Goal: Task Accomplishment & Management: Use online tool/utility

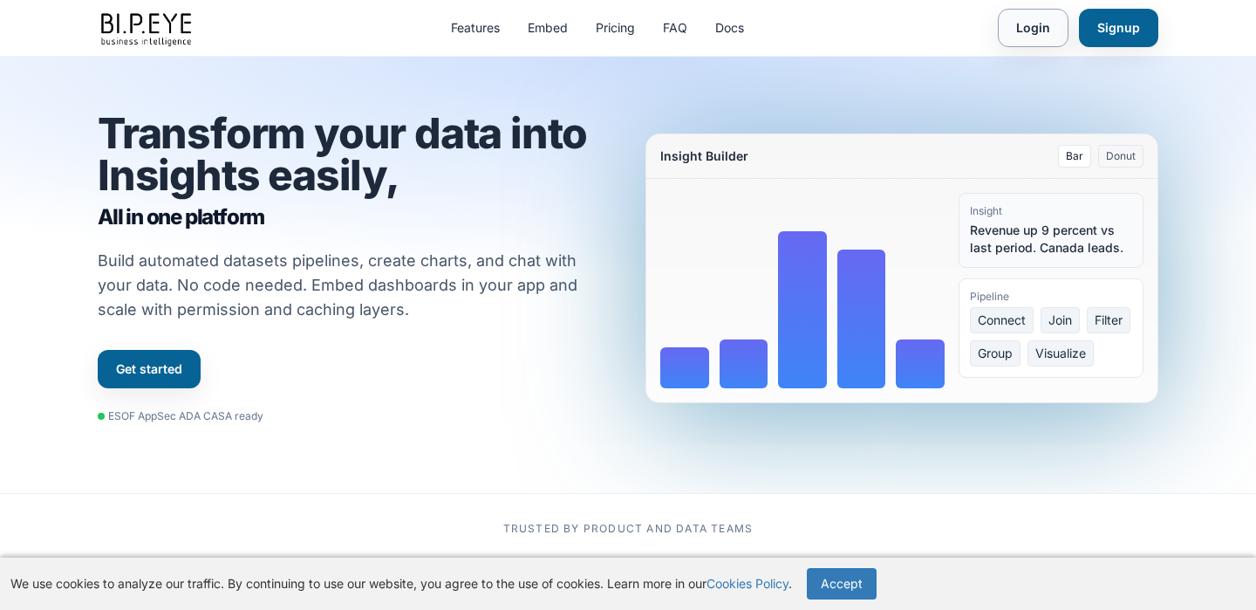
click at [1034, 40] on link "Login" at bounding box center [1033, 28] width 71 height 38
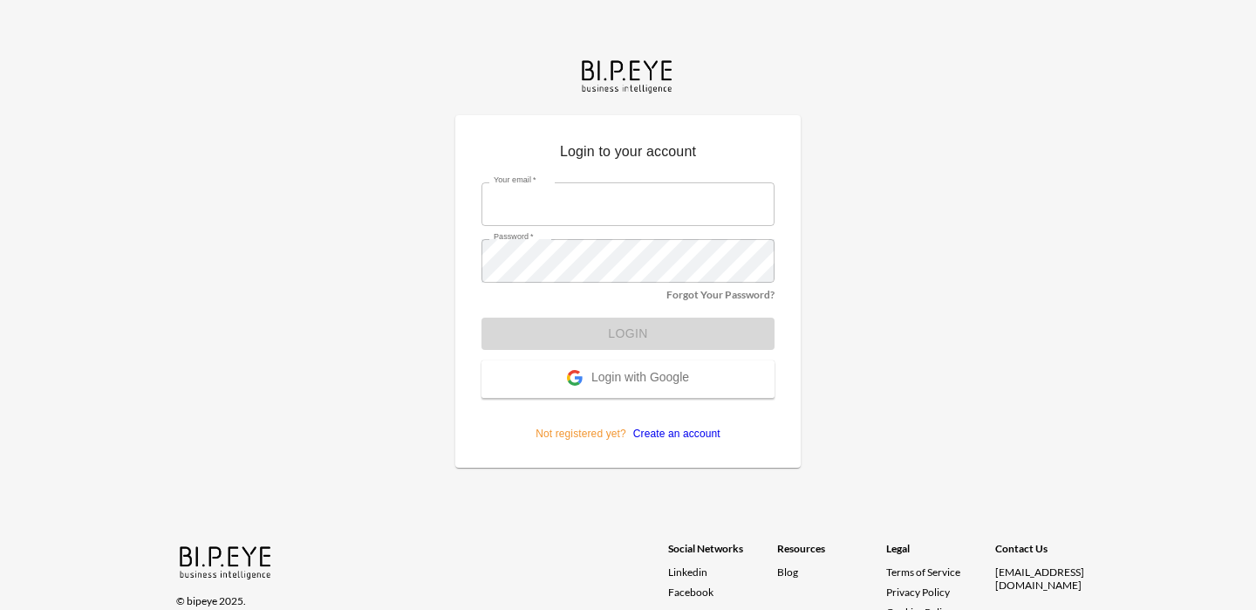
type input "nadia@mutualart.com"
click at [695, 322] on form "Your email   * nadia@mutualart.com Your email   * Password   * Password   * For…" at bounding box center [628, 305] width 293 height 272
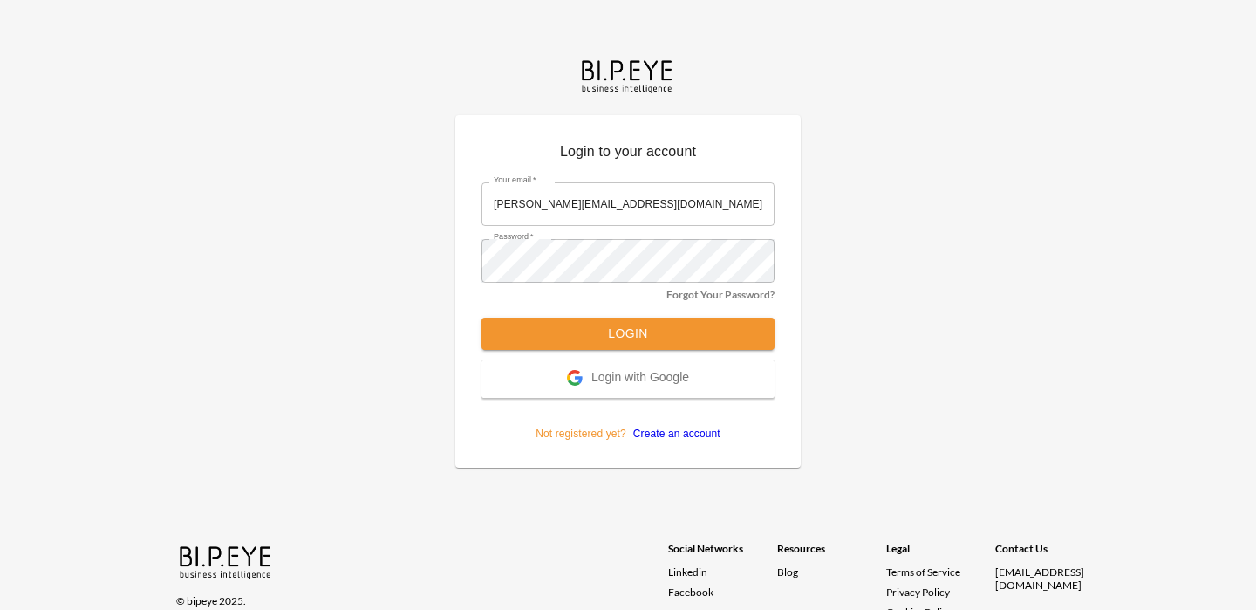
click at [695, 322] on button "Login" at bounding box center [628, 334] width 293 height 32
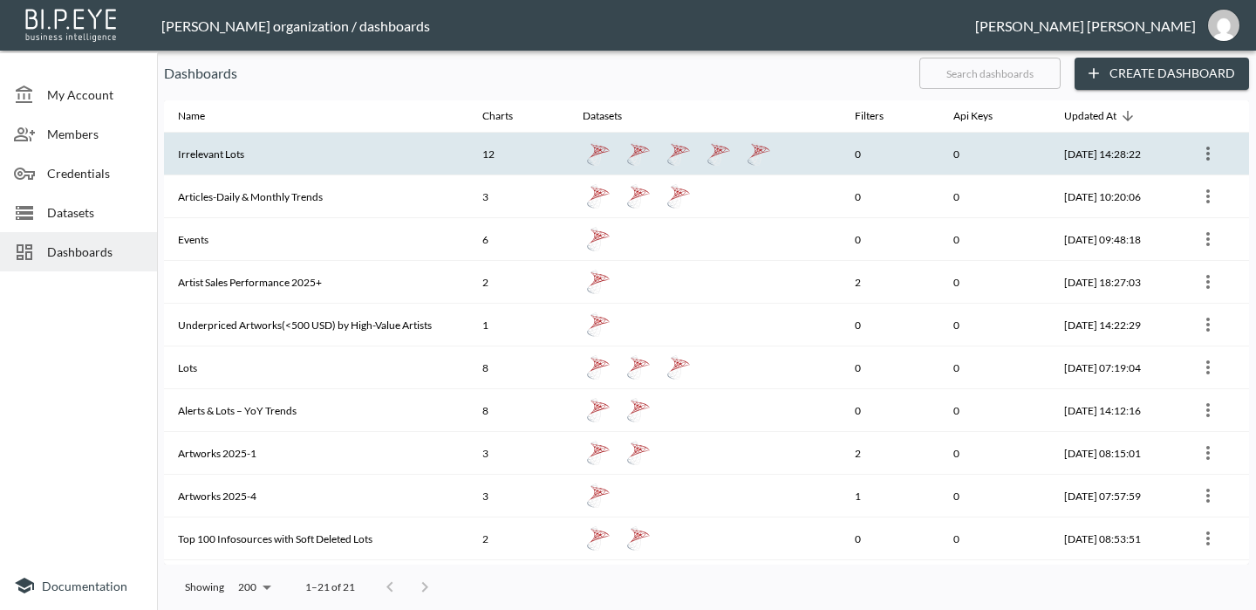
click at [231, 156] on th "Irrelevant Lots" at bounding box center [316, 154] width 304 height 43
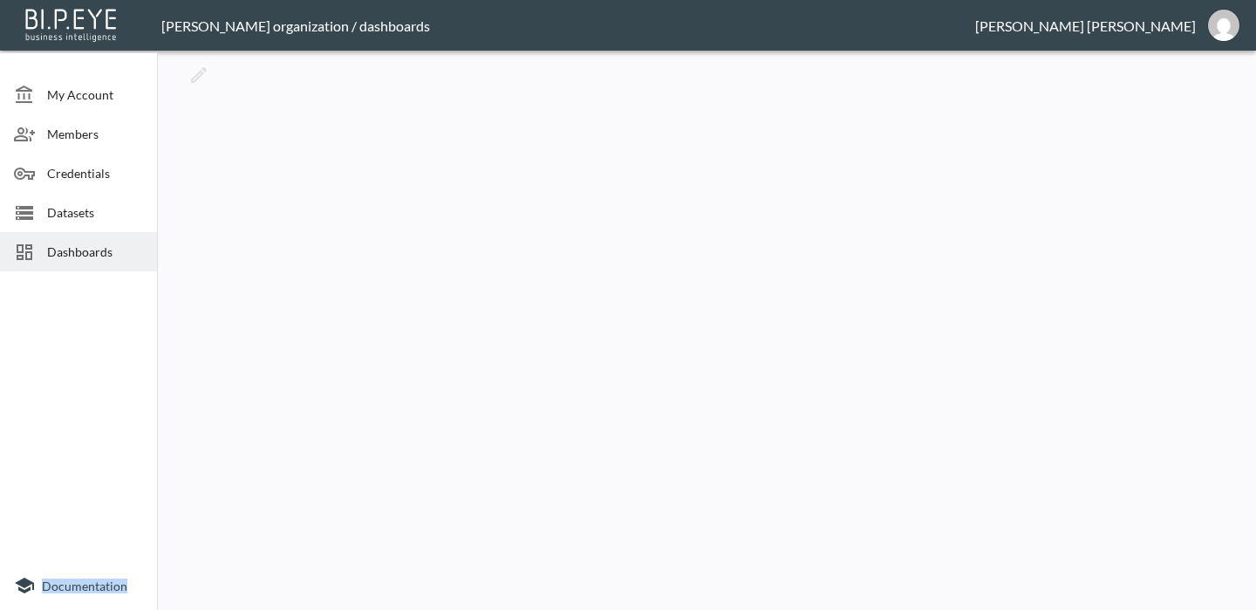
click at [231, 156] on div at bounding box center [706, 330] width 1085 height 545
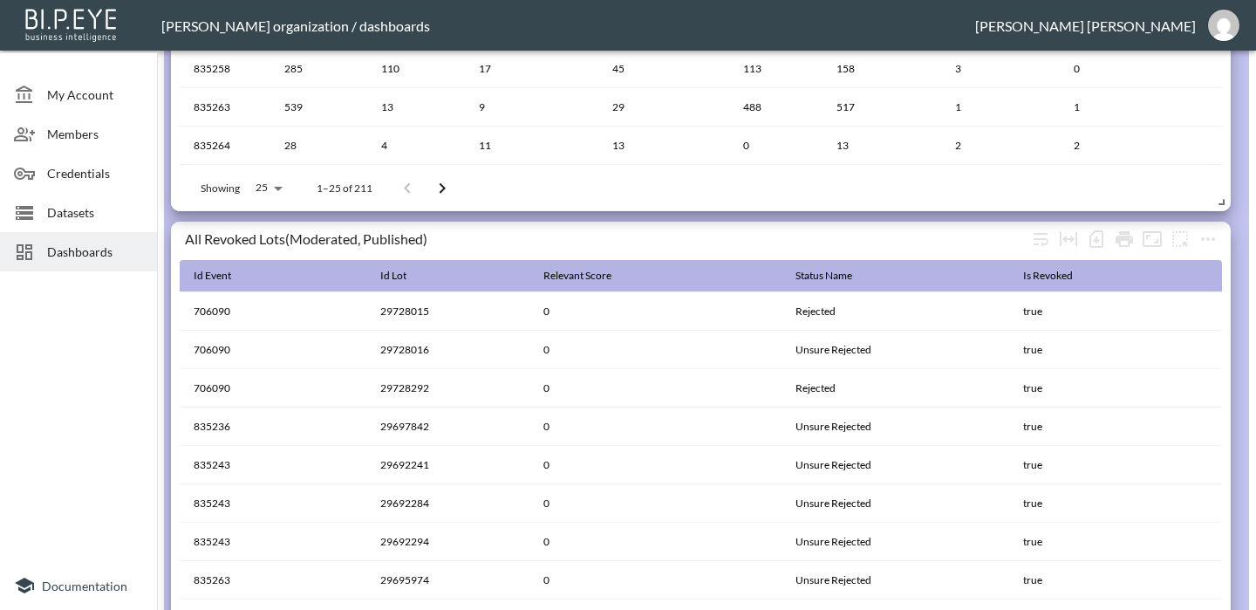
scroll to position [1081, 0]
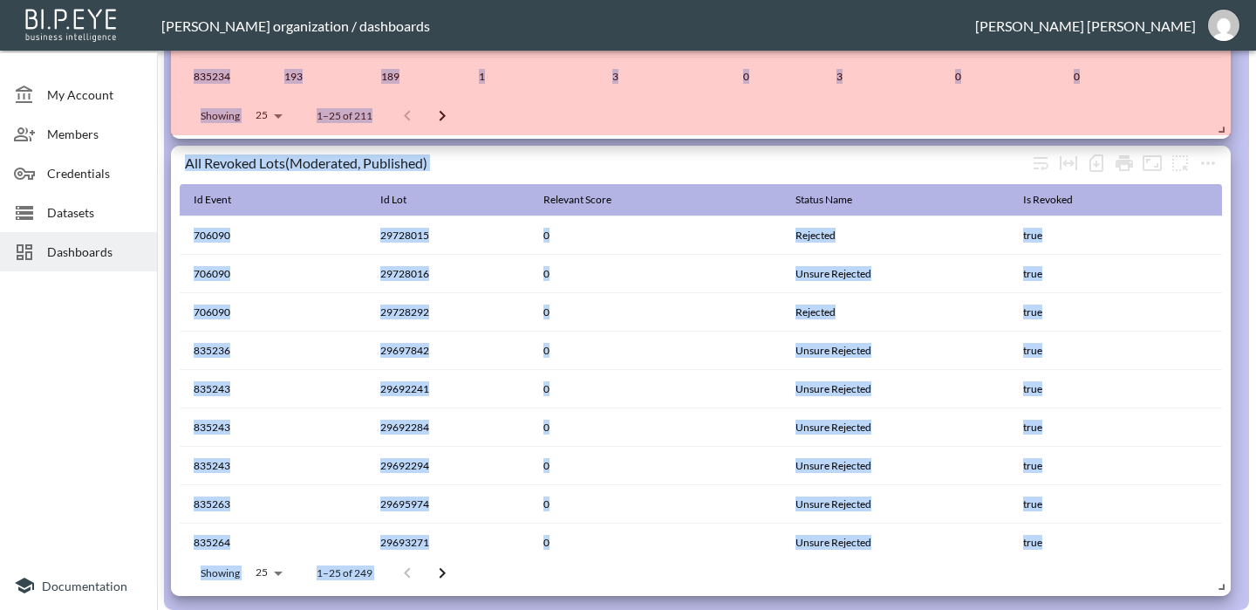
drag, startPoint x: 1221, startPoint y: 407, endPoint x: 1246, endPoint y: 95, distance: 312.4
click at [1246, 95] on div "My Account Members Credentials Datasets Dashboards Documentation Irrelevant Lot…" at bounding box center [628, 305] width 1256 height 610
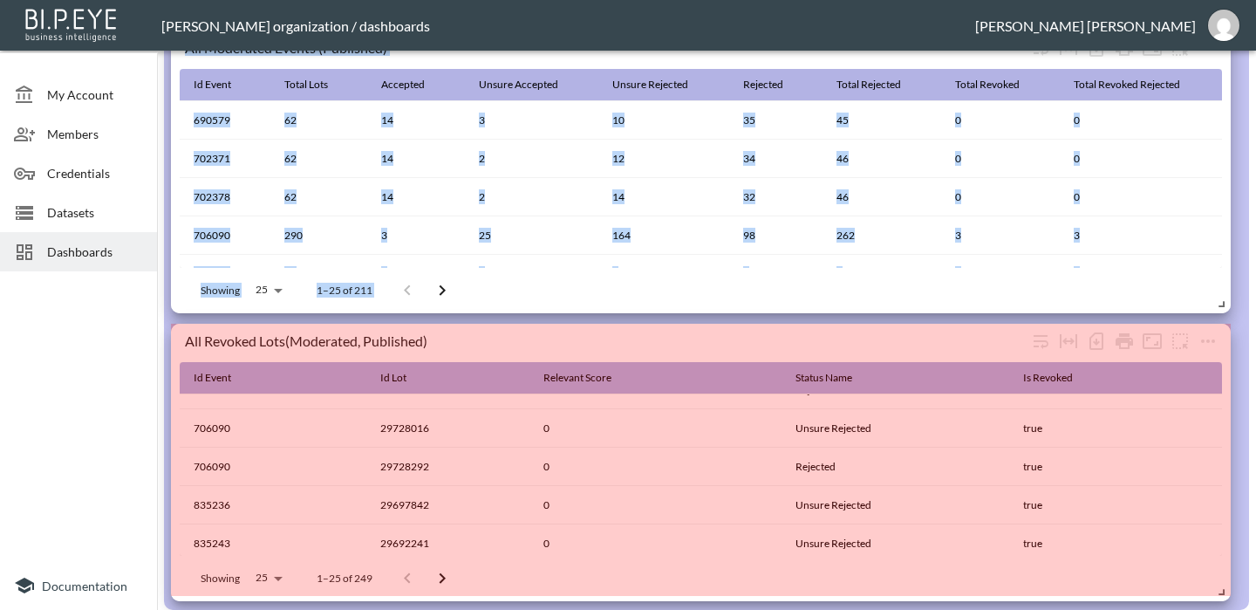
scroll to position [837, 0]
drag, startPoint x: 1220, startPoint y: 583, endPoint x: 1225, endPoint y: 534, distance: 49.1
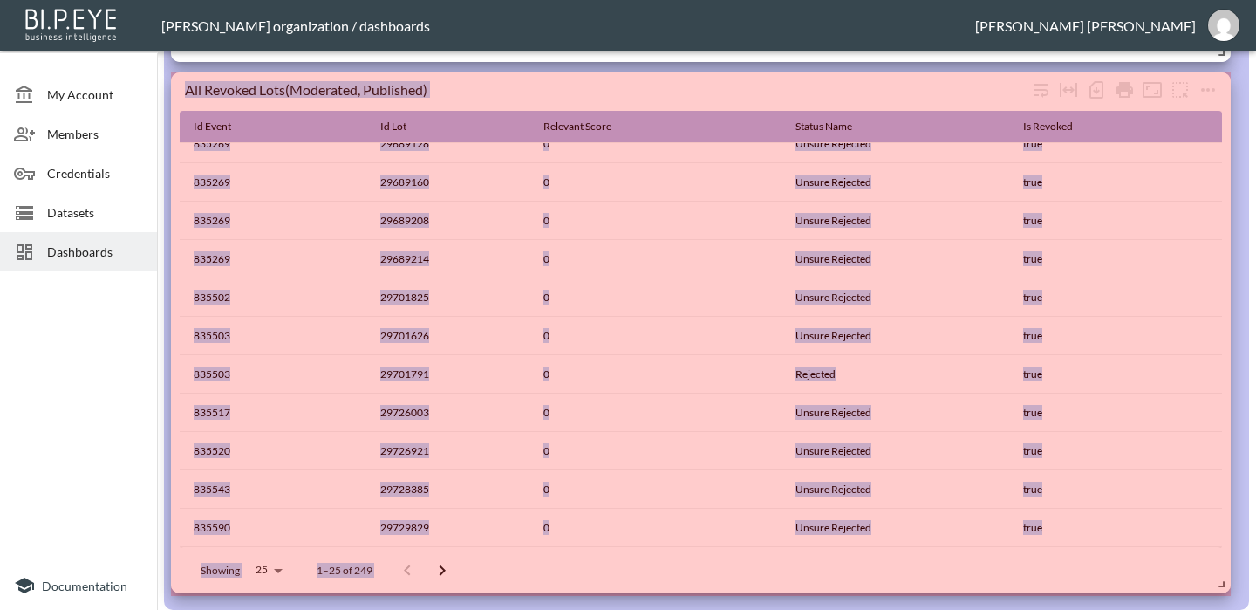
scroll to position [0, 0]
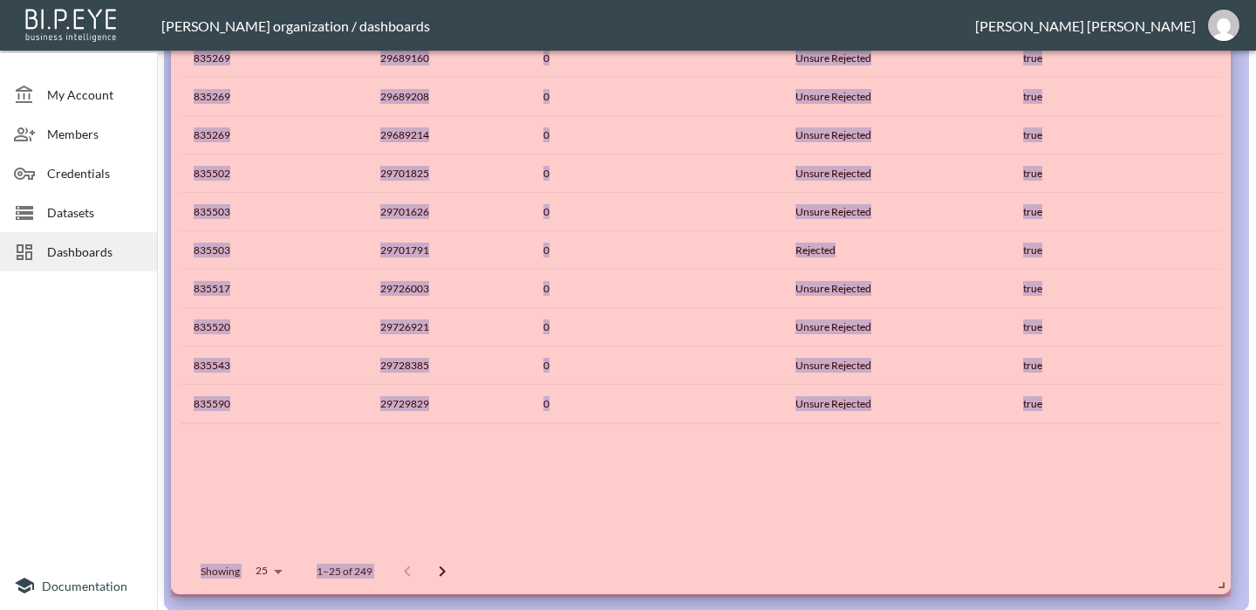
drag, startPoint x: 1220, startPoint y: 589, endPoint x: 1221, endPoint y: 657, distance: 68.1
click at [1221, 609] on html "BI.P.EYE, Interactive Analytics Dashboards - app [PERSON_NAME] organization / d…" at bounding box center [628, 305] width 1256 height 610
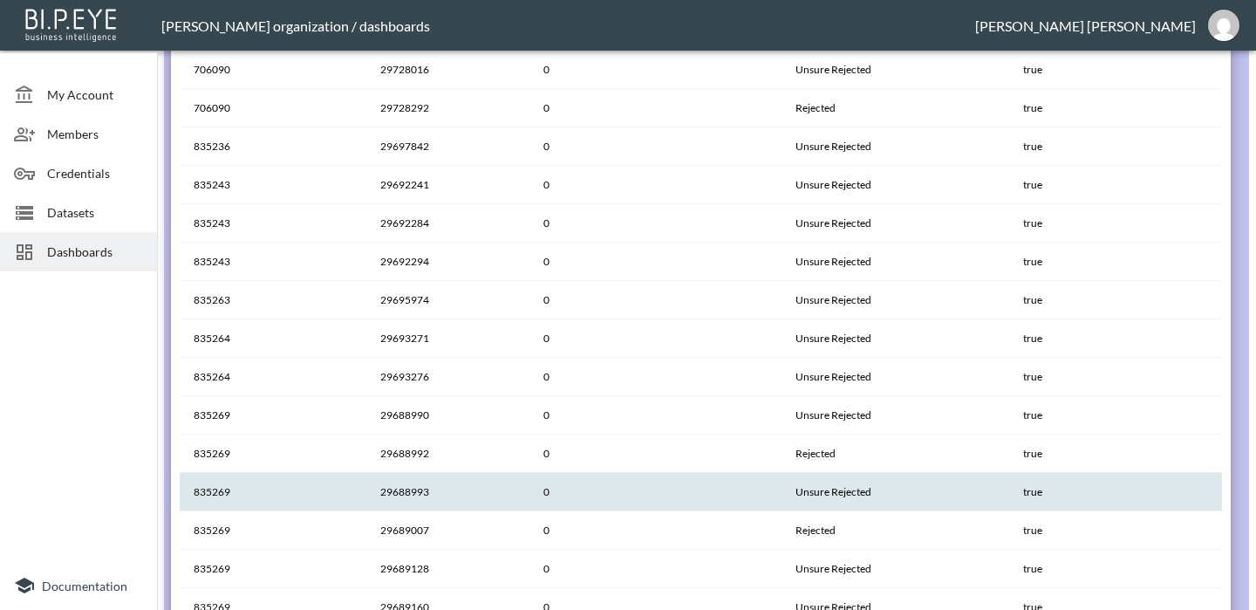
scroll to position [1769, 0]
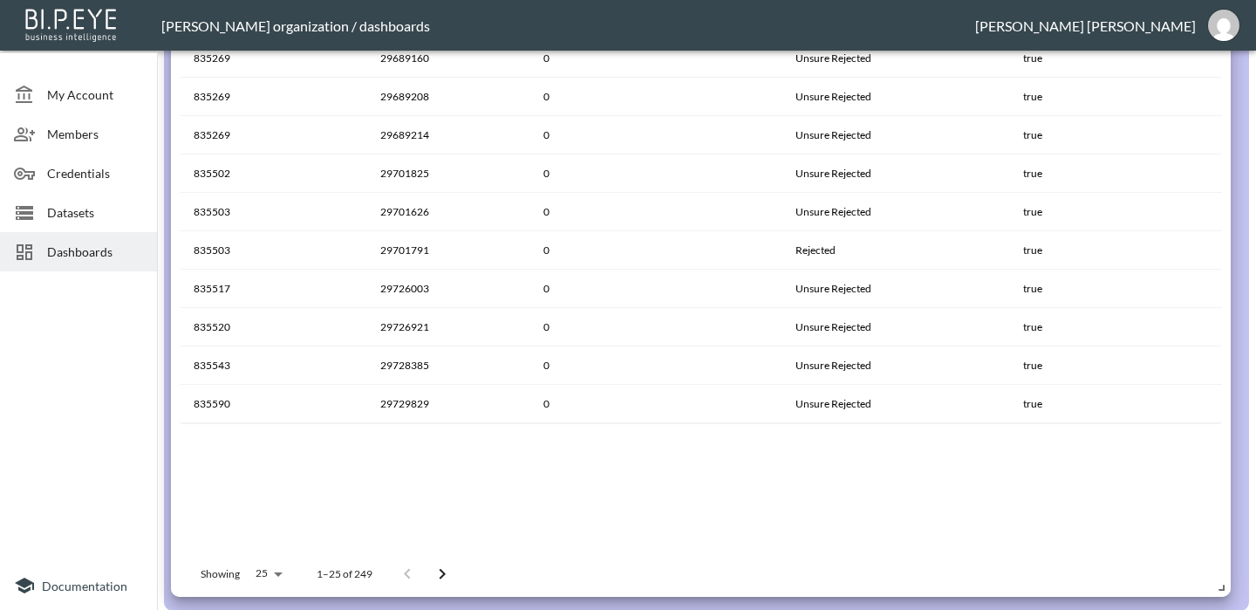
click at [437, 572] on icon "Go to next page" at bounding box center [442, 574] width 21 height 21
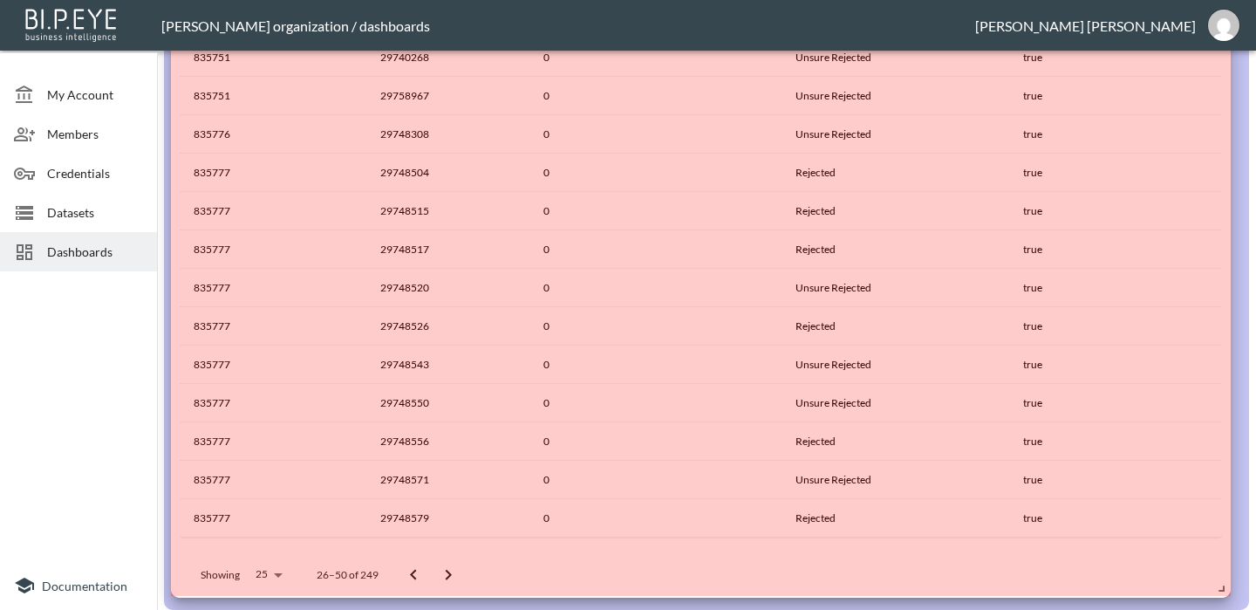
drag, startPoint x: 1225, startPoint y: 590, endPoint x: 1228, endPoint y: 540, distance: 49.9
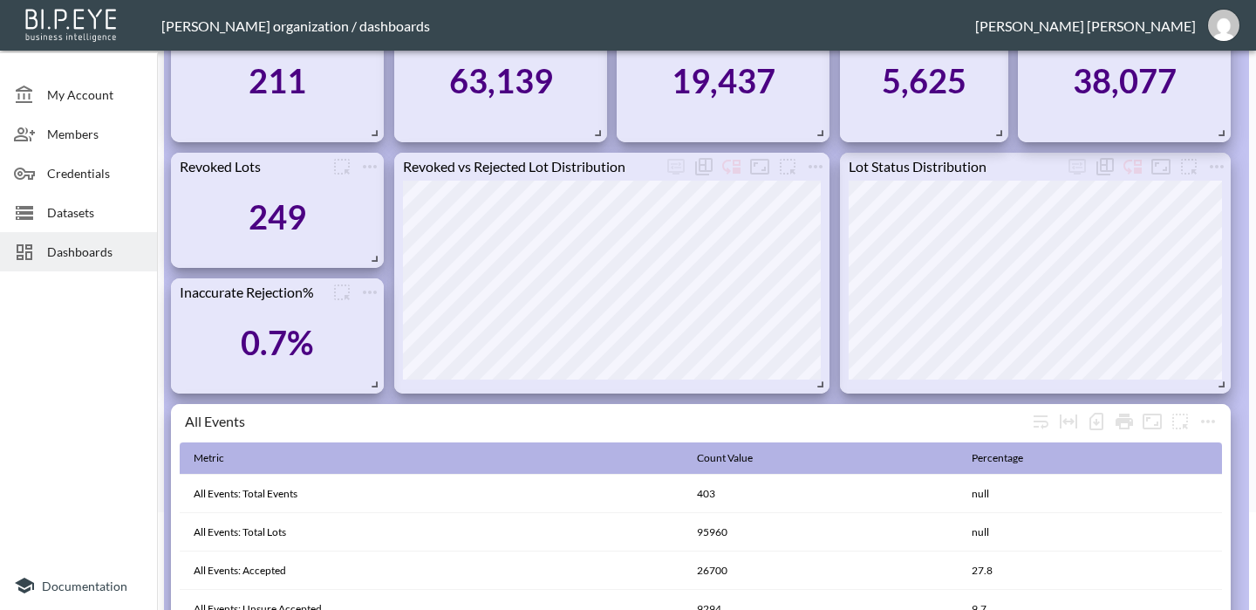
scroll to position [0, 0]
